Goal: Check status: Check status

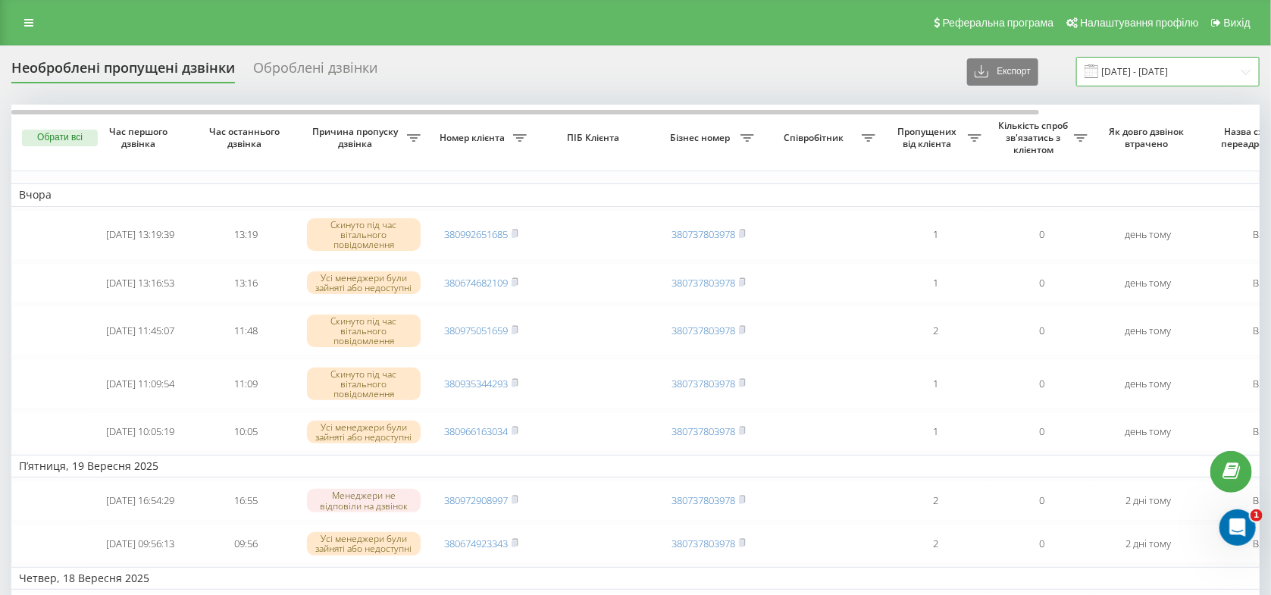
click at [1189, 67] on input "[DATE] - [DATE]" at bounding box center [1167, 72] width 183 height 30
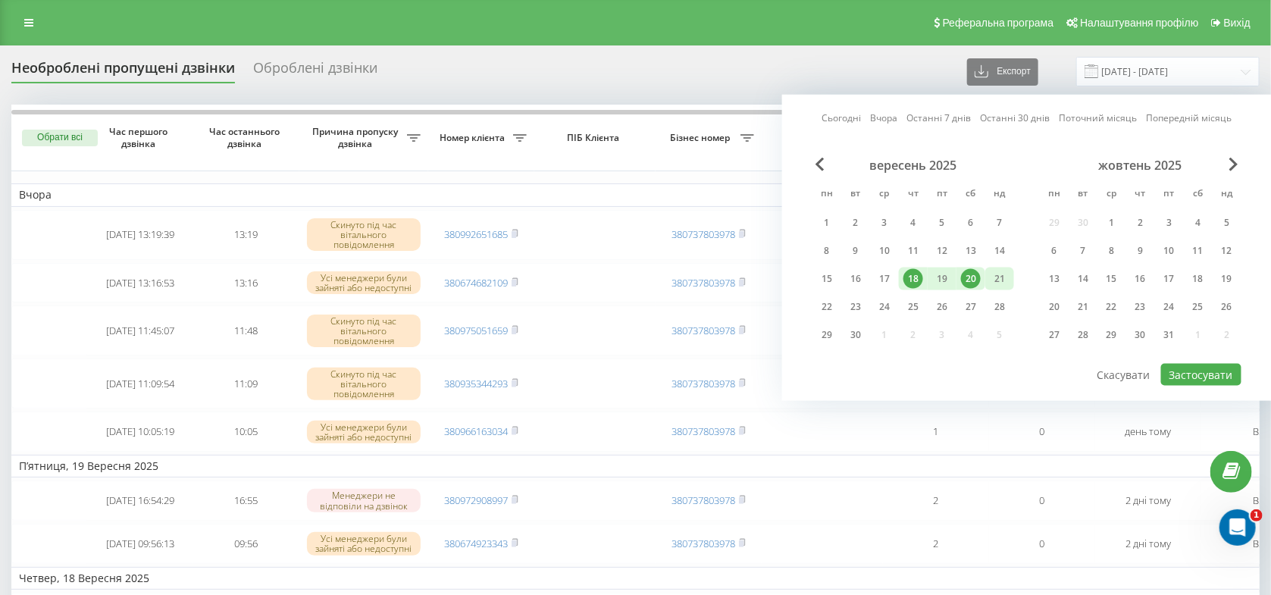
click at [1005, 281] on div "21" at bounding box center [999, 279] width 20 height 20
click at [944, 284] on div "19" at bounding box center [942, 279] width 20 height 20
click at [1208, 377] on button "Застосувати" at bounding box center [1201, 375] width 80 height 22
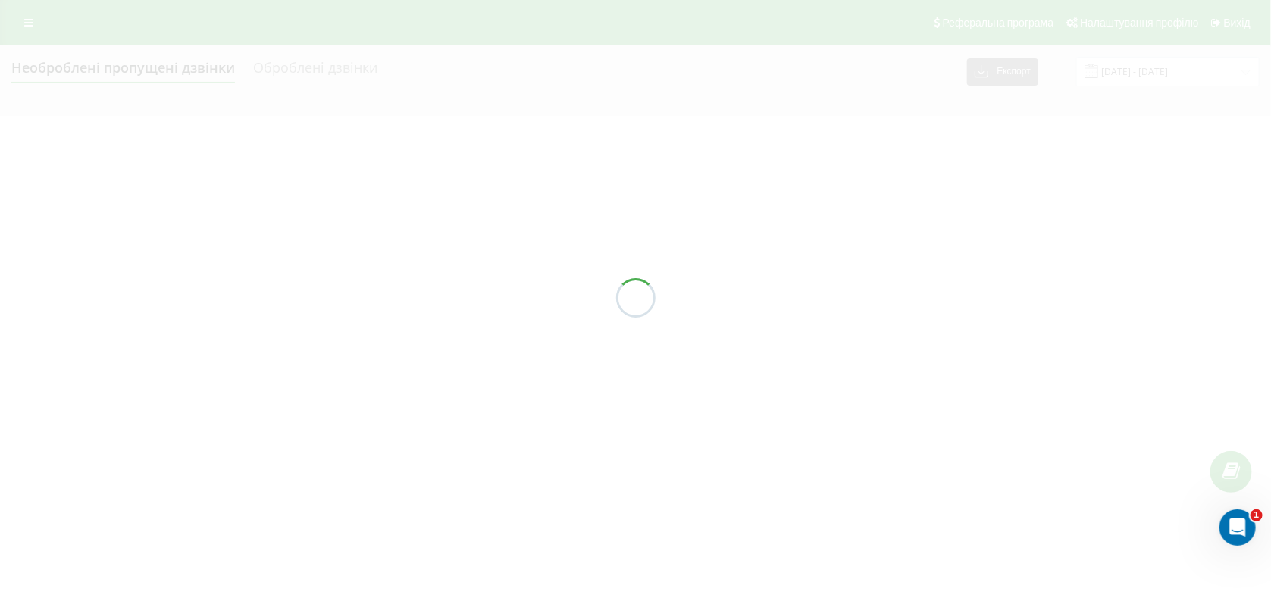
type input "[DATE] - [DATE]"
